Goal: Task Accomplishment & Management: Manage account settings

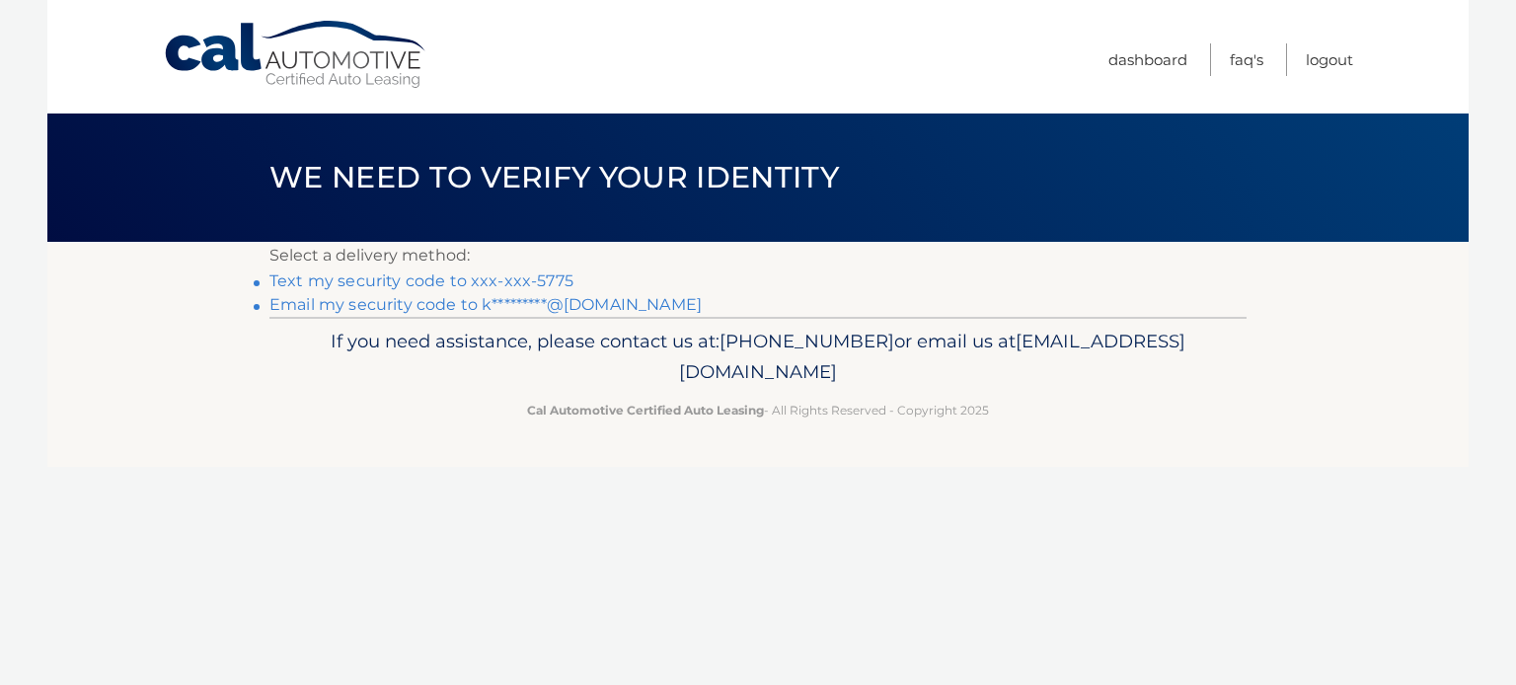
click at [468, 282] on link "Text my security code to xxx-xxx-5775" at bounding box center [422, 280] width 304 height 19
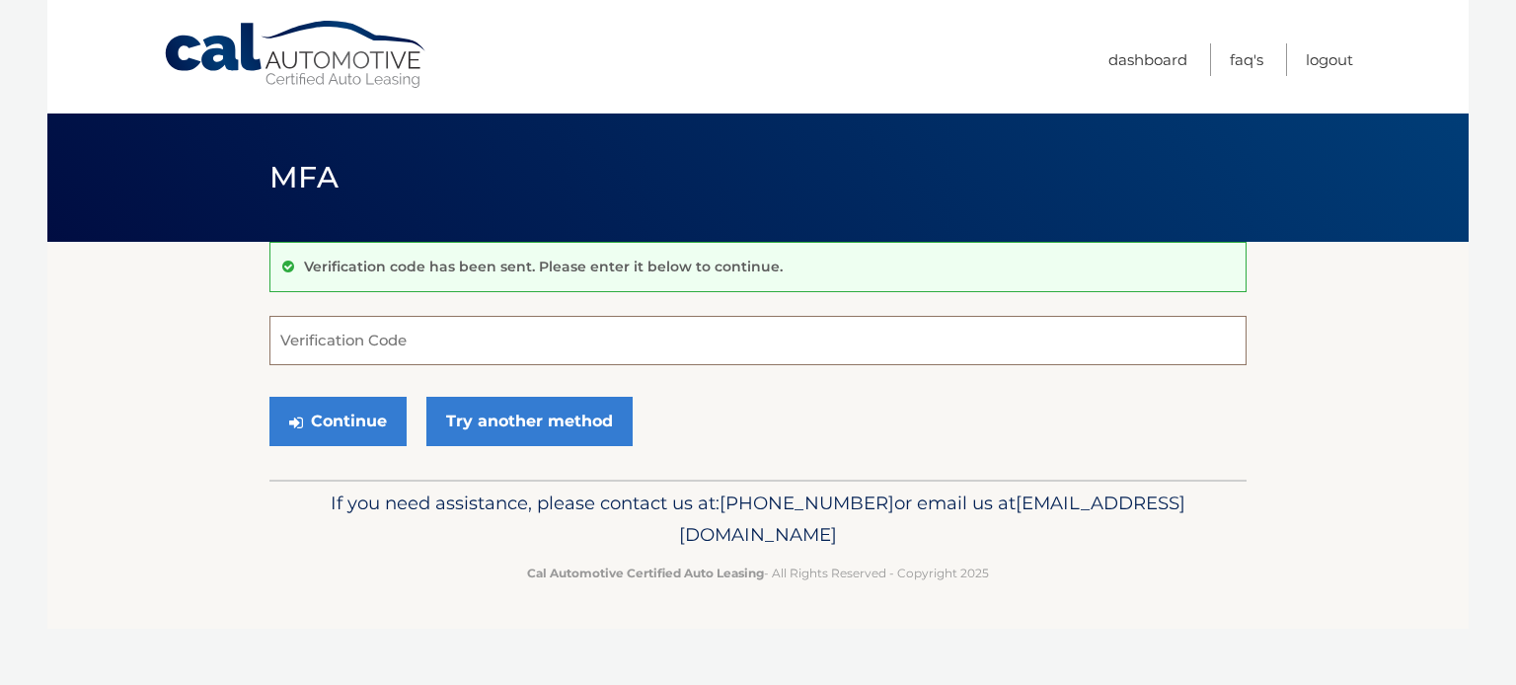
click at [442, 338] on input "Verification Code" at bounding box center [758, 340] width 977 height 49
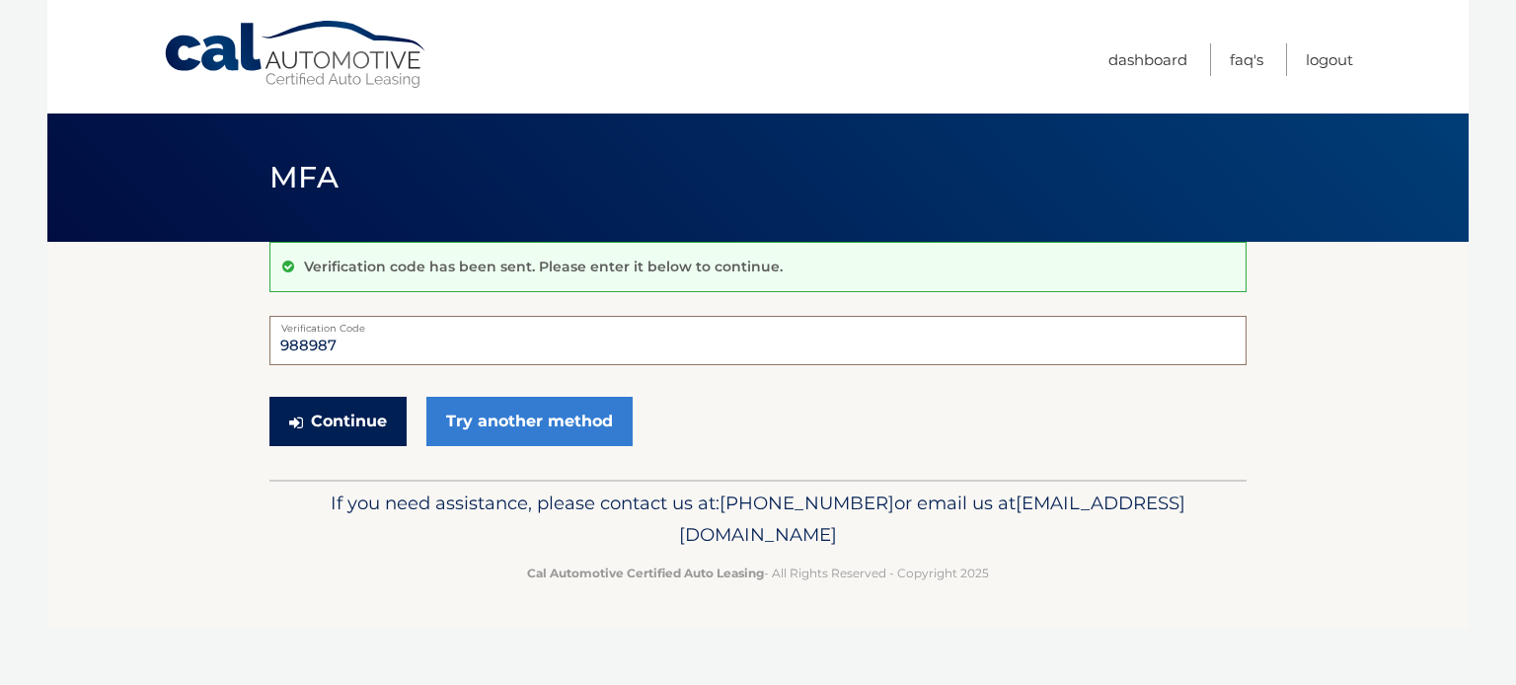
type input "988987"
click at [354, 428] on button "Continue" at bounding box center [338, 421] width 137 height 49
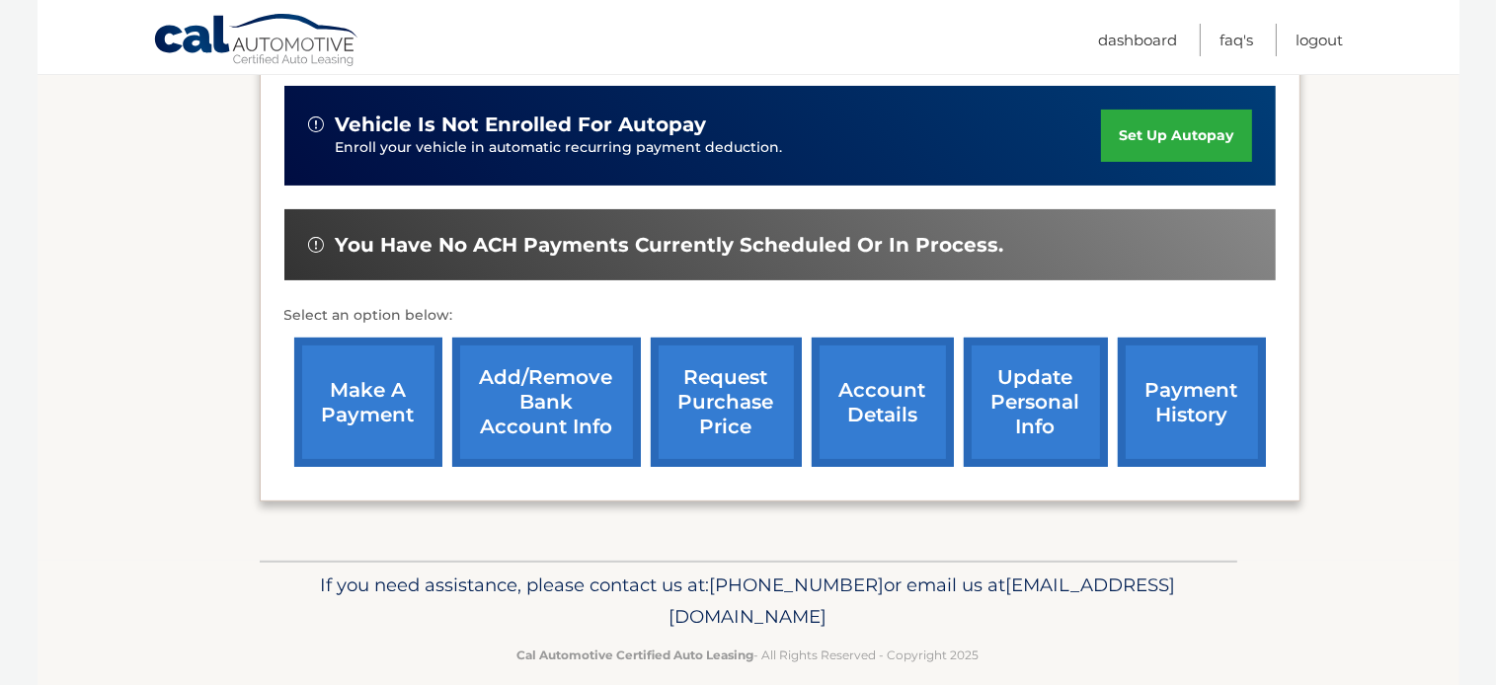
scroll to position [503, 0]
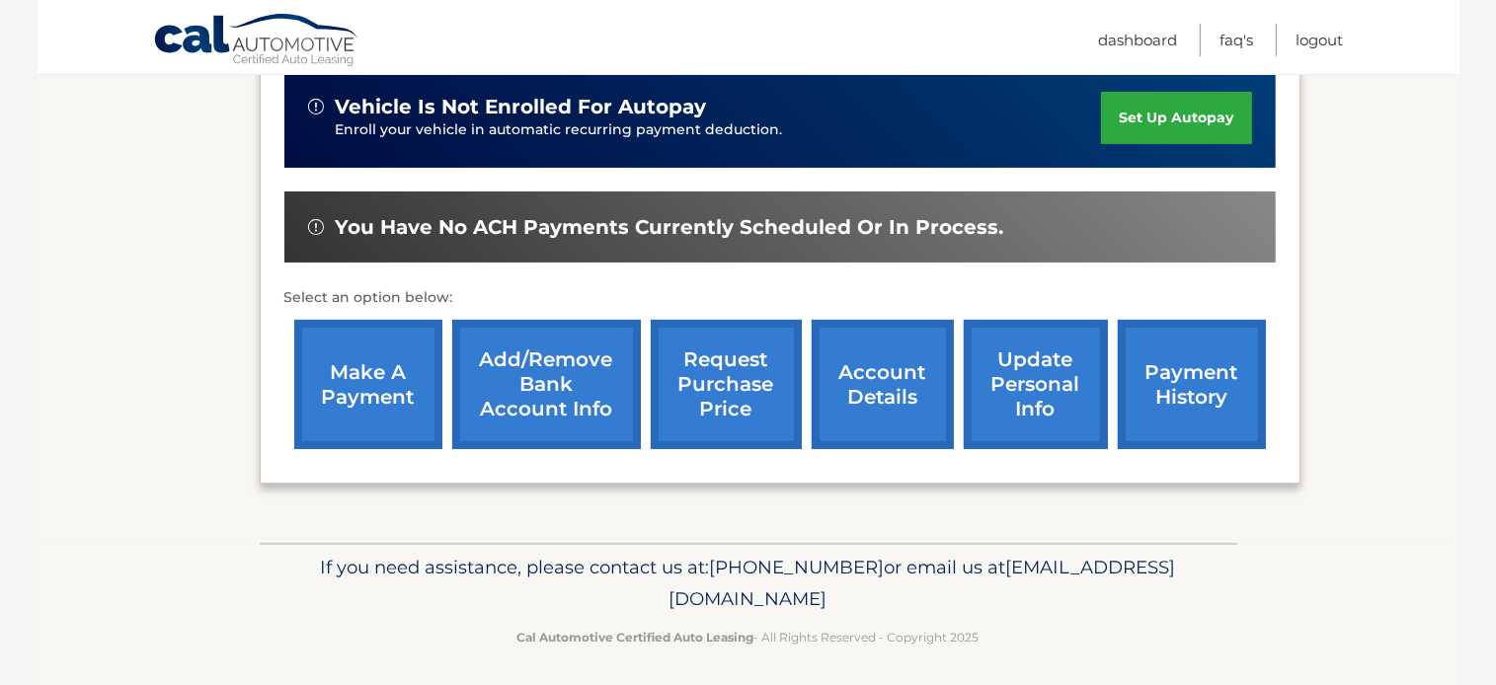
click at [354, 376] on link "make a payment" at bounding box center [368, 384] width 148 height 129
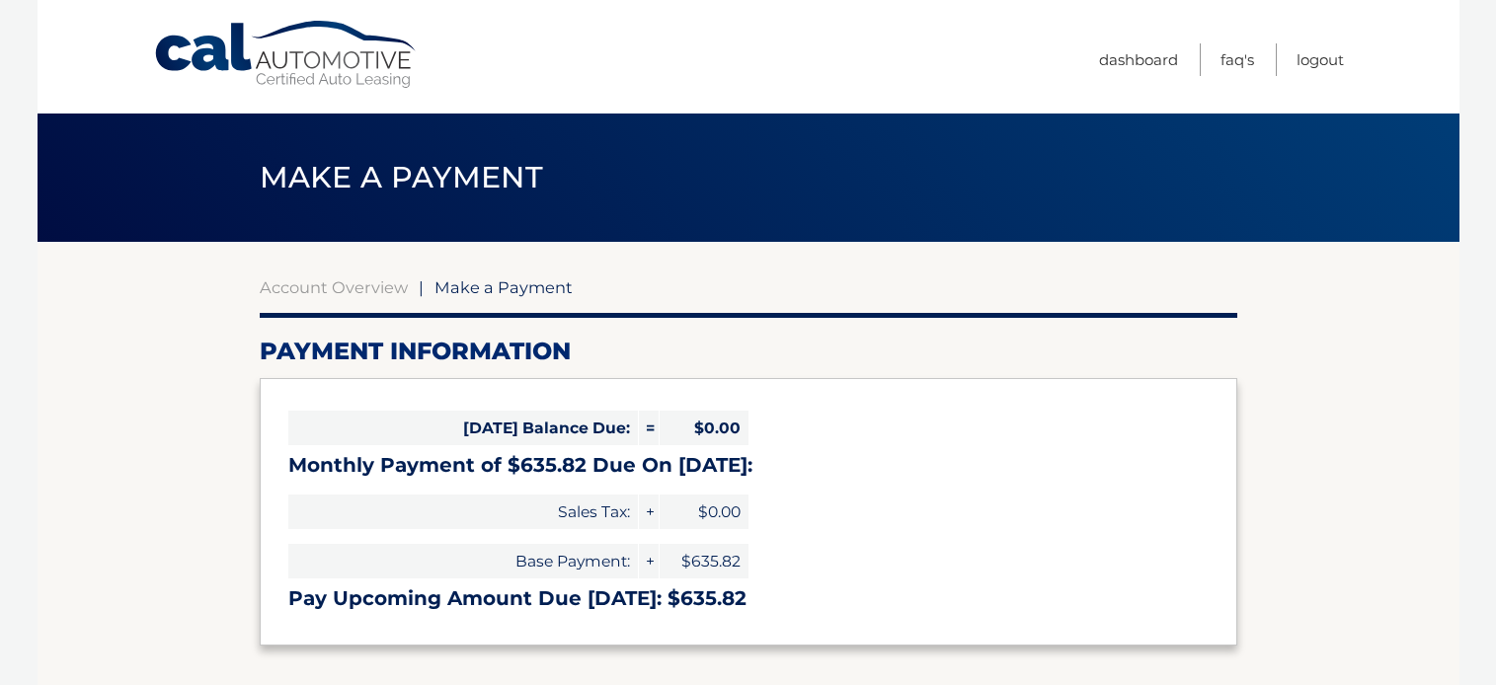
select select "NTlkMmJhMWYtMDNlZC00OTEyLTk3YzMtZDI2ZGI1NDBjODE4"
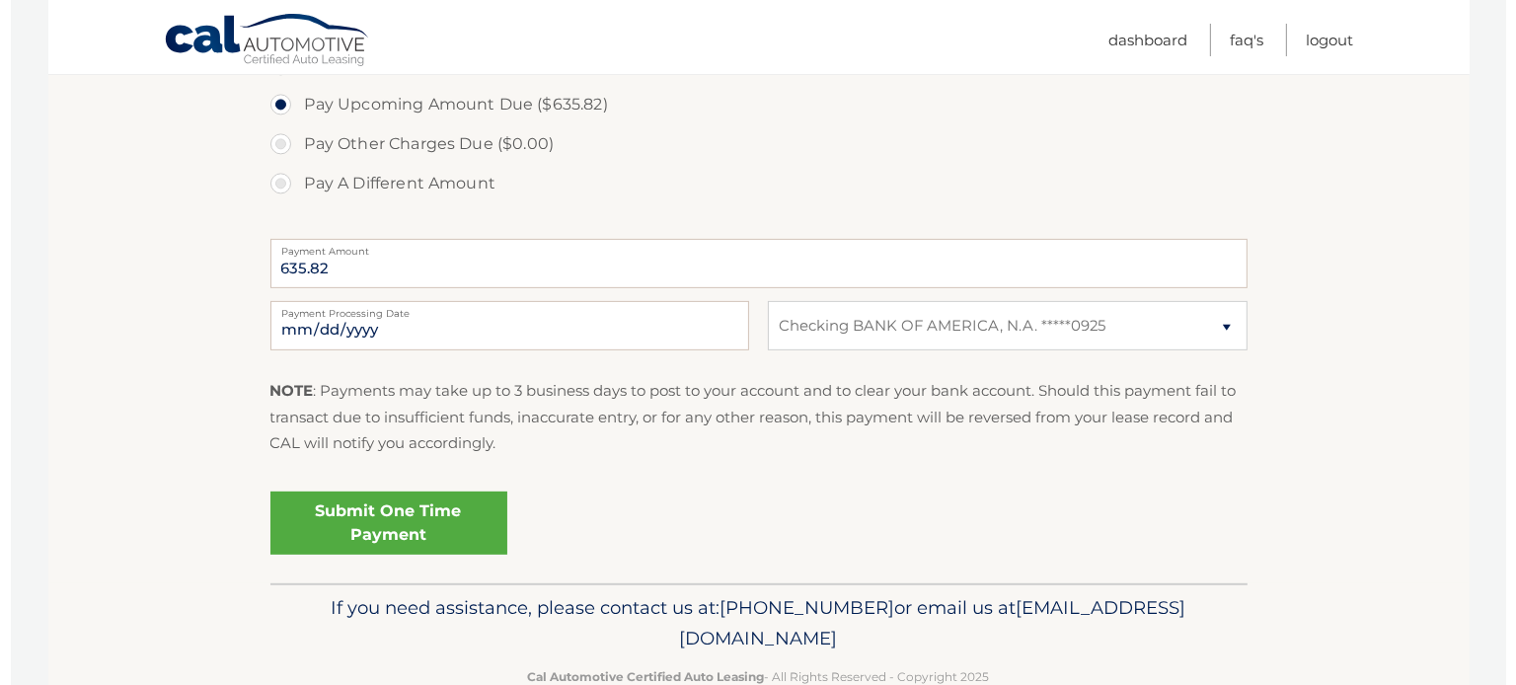
scroll to position [695, 0]
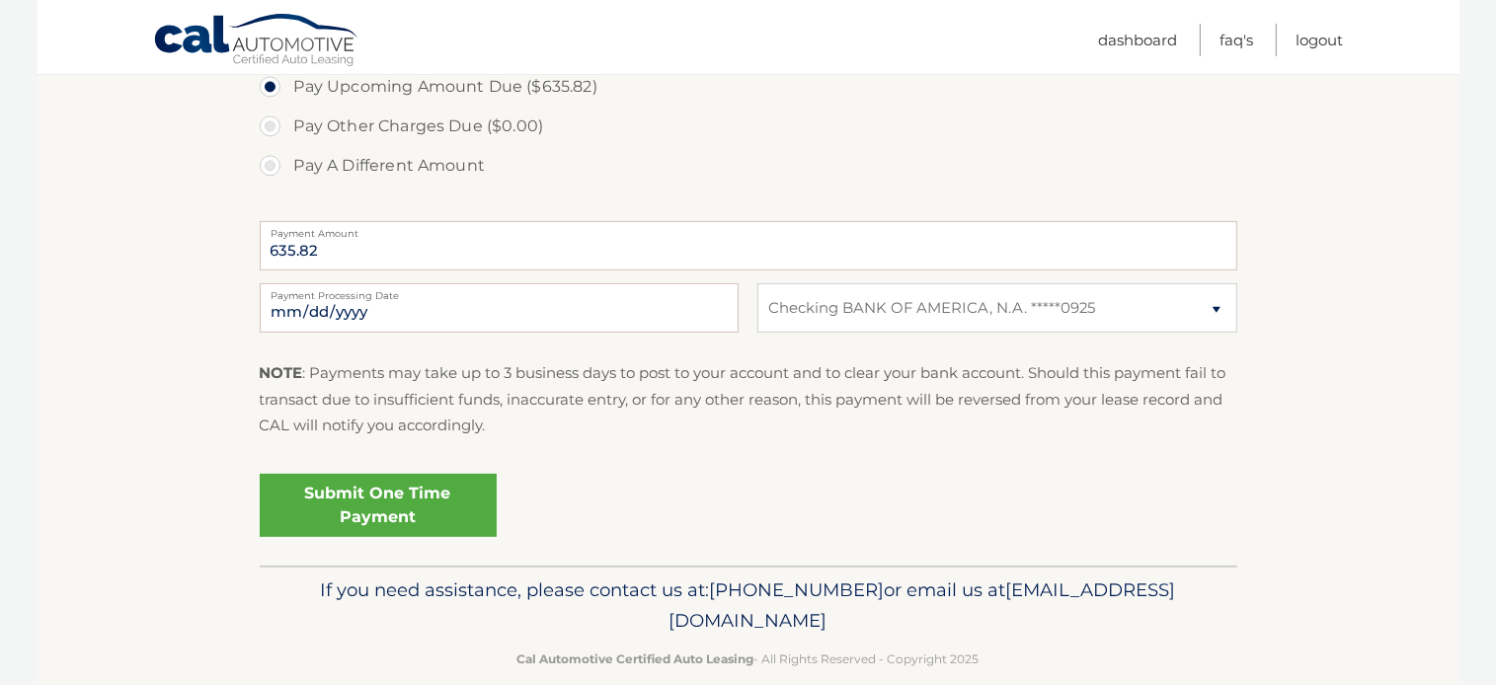
click at [410, 516] on link "Submit One Time Payment" at bounding box center [378, 505] width 237 height 63
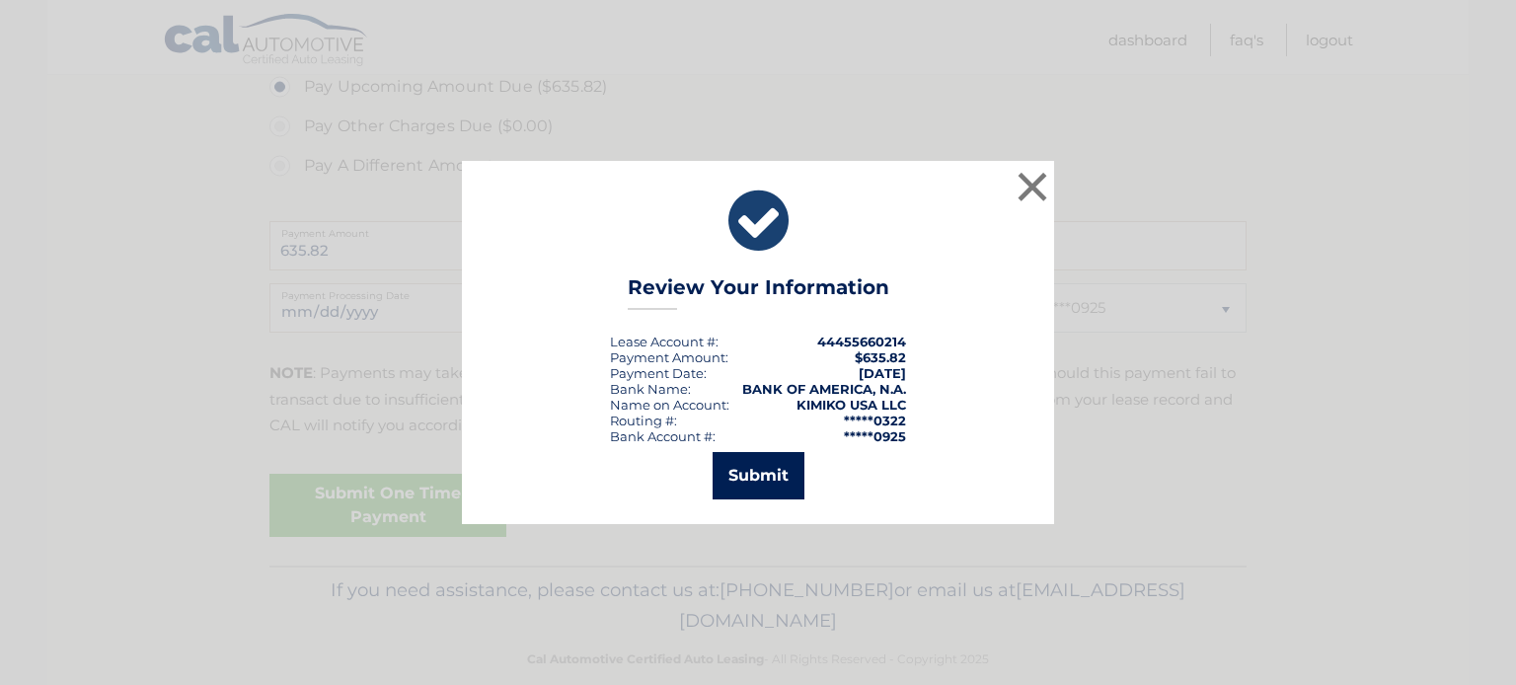
click at [754, 475] on button "Submit" at bounding box center [759, 475] width 92 height 47
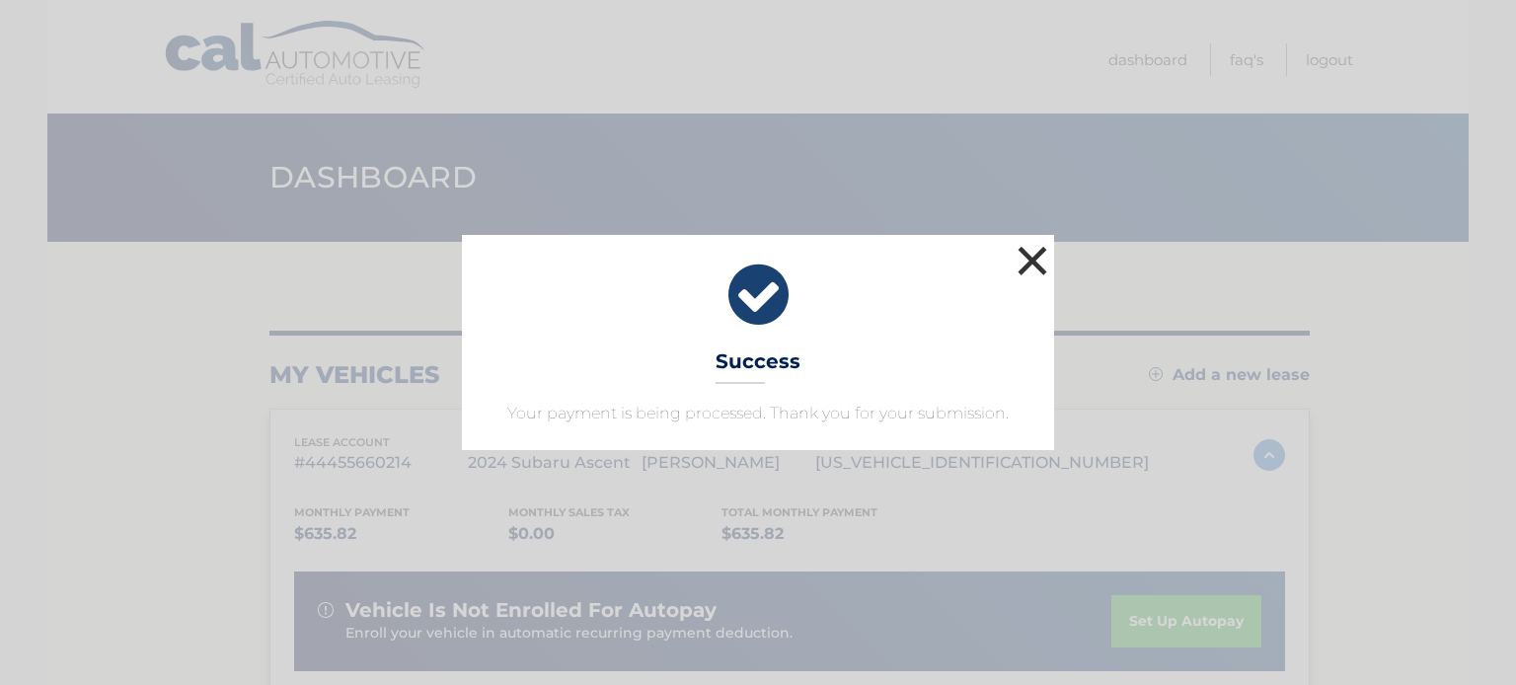
click at [1029, 261] on button "×" at bounding box center [1032, 260] width 39 height 39
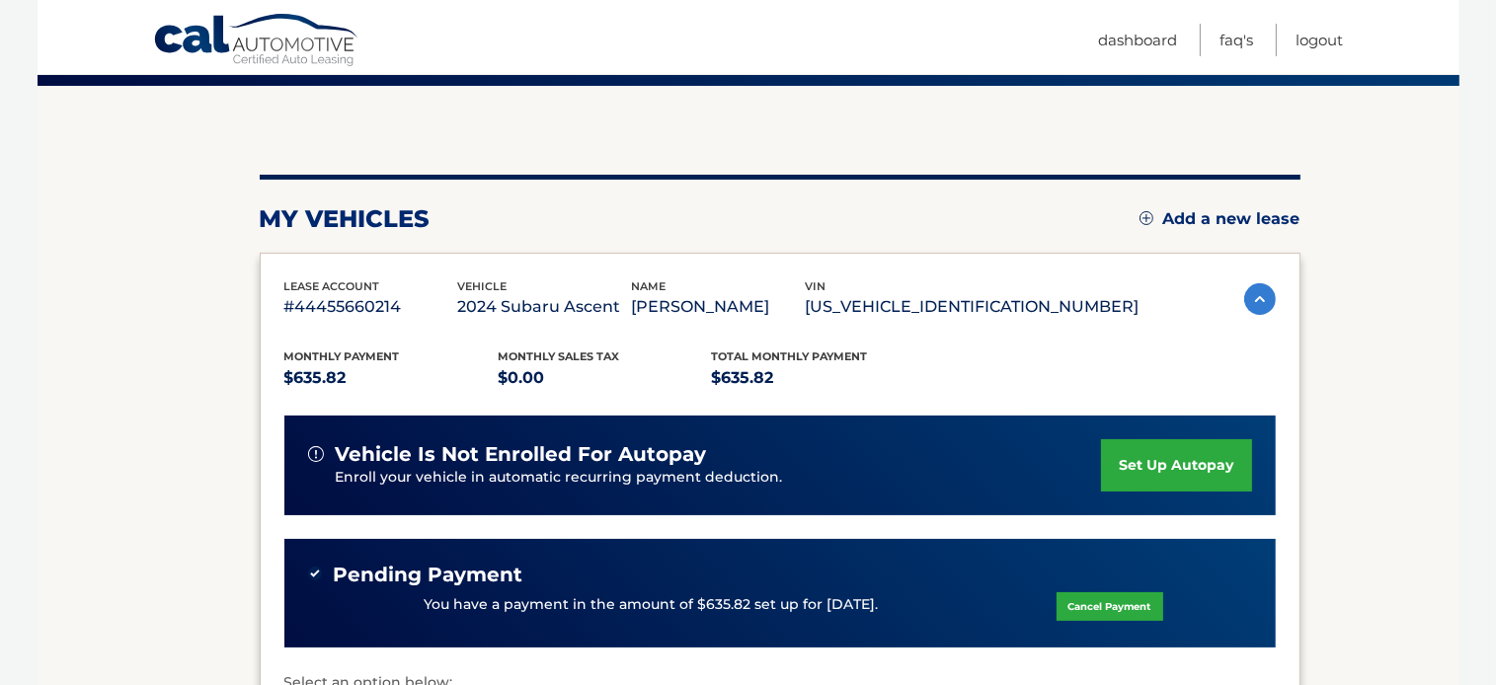
scroll to position [174, 0]
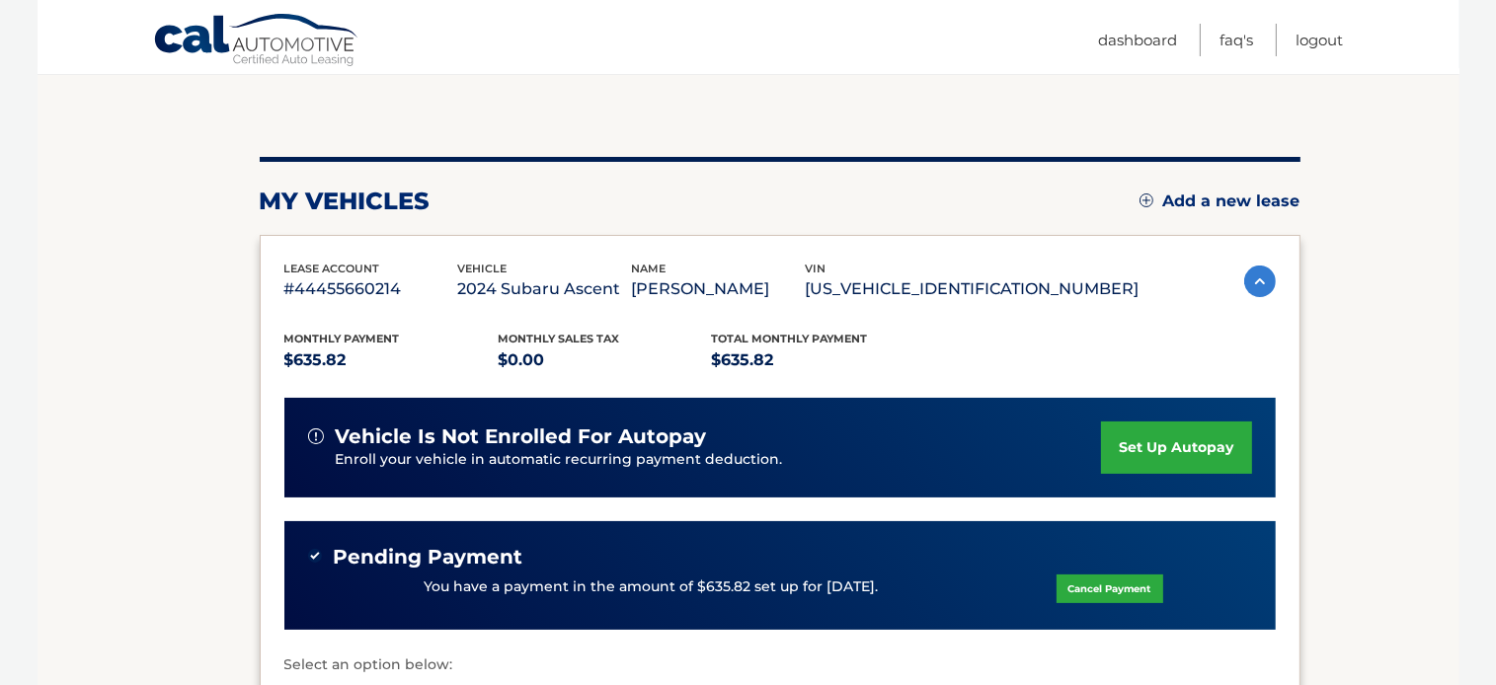
drag, startPoint x: 421, startPoint y: 583, endPoint x: 890, endPoint y: 586, distance: 469.9
click at [890, 586] on div "You have a payment in the amount of $635.82 set up for [DATE]. Cancel Payment" at bounding box center [780, 588] width 944 height 38
copy p "You have a payment in the amount of $635.82 set up for [DATE]."
click at [1320, 41] on link "Logout" at bounding box center [1319, 40] width 47 height 33
